Goal: Check status: Check status

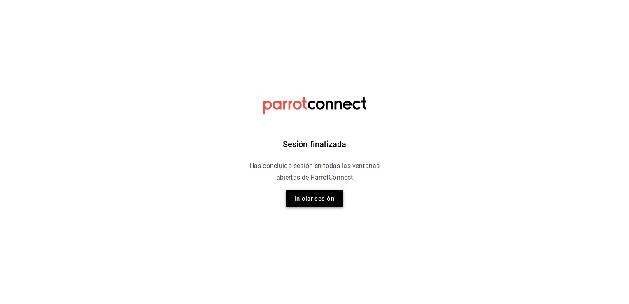
click at [293, 202] on button "Iniciar sesión" at bounding box center [315, 198] width 58 height 17
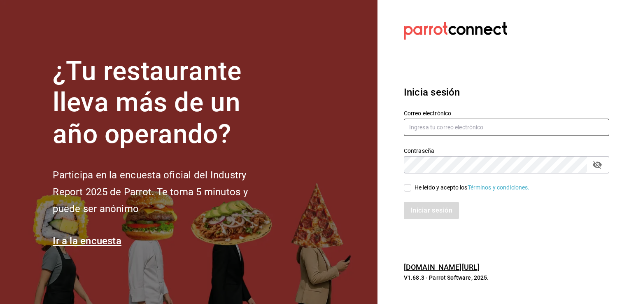
type input "[EMAIL_ADDRESS][DOMAIN_NAME]"
click at [411, 188] on input "He leído y acepto los Términos y condiciones." at bounding box center [407, 187] width 7 height 7
checkbox input "true"
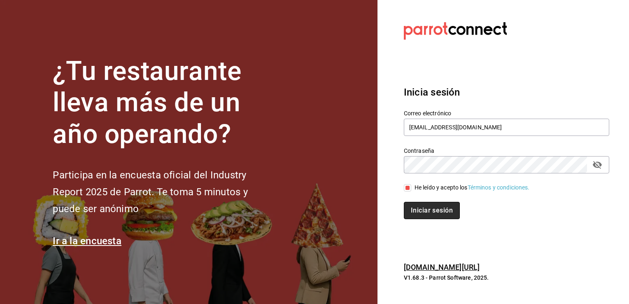
click at [417, 215] on button "Iniciar sesión" at bounding box center [432, 210] width 56 height 17
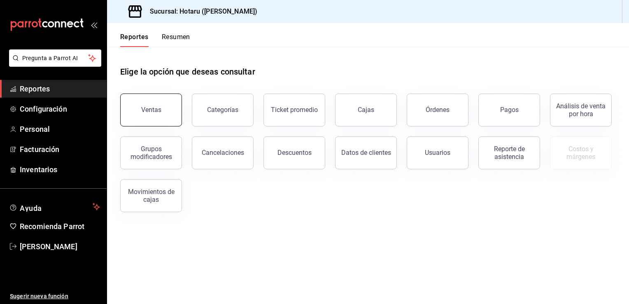
click at [158, 108] on div "Ventas" at bounding box center [151, 110] width 20 height 8
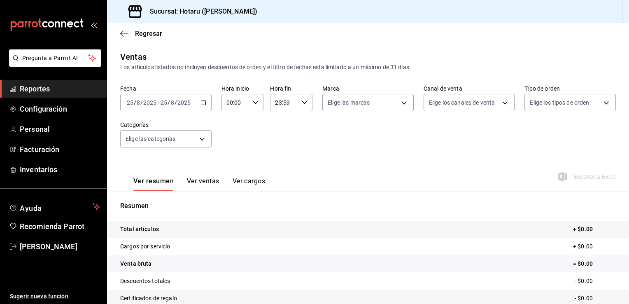
click at [202, 98] on div "2025-08-25 25 / 8 / 2025 - 2025-08-25 25 / 8 / 2025" at bounding box center [165, 102] width 91 height 17
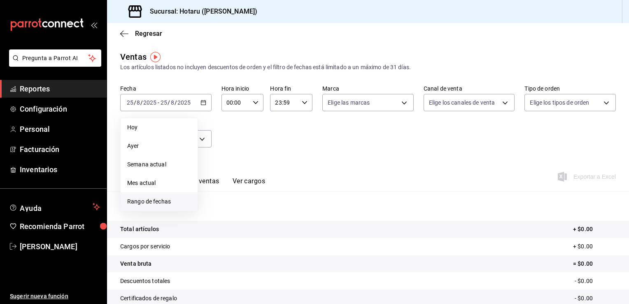
click at [156, 199] on span "Rango de fechas" at bounding box center [159, 201] width 64 height 9
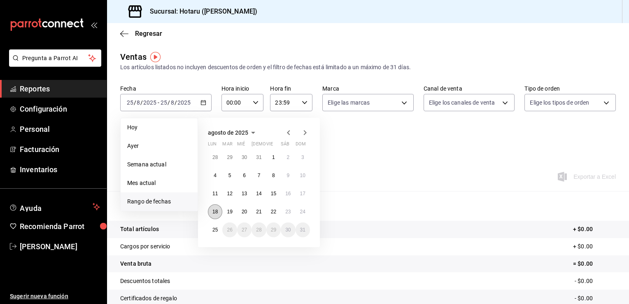
click at [214, 205] on button "18" at bounding box center [215, 211] width 14 height 15
click at [303, 212] on abbr "24" at bounding box center [302, 212] width 5 height 6
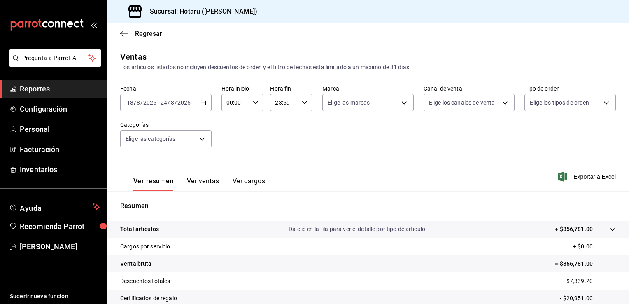
scroll to position [91, 0]
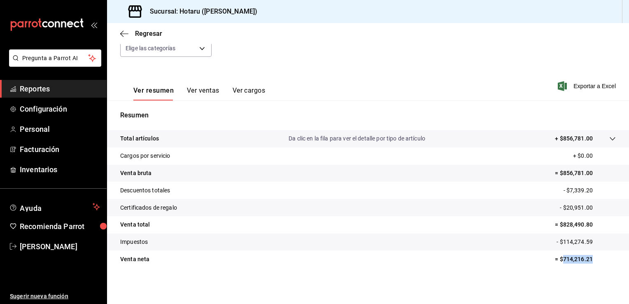
drag, startPoint x: 556, startPoint y: 258, endPoint x: 589, endPoint y: 256, distance: 33.0
click at [589, 256] on p "= $714,216.21" at bounding box center [585, 259] width 61 height 9
copy p "714,216.21"
